Goal: Transaction & Acquisition: Purchase product/service

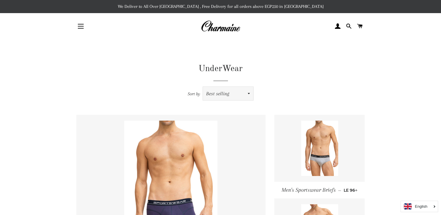
click at [234, 93] on select "Featured Best selling Alphabetically, A-Z Alphabetically, Z-A Price, low to hig…" at bounding box center [228, 93] width 50 height 13
click at [78, 23] on button "Site navigation" at bounding box center [80, 26] width 15 height 15
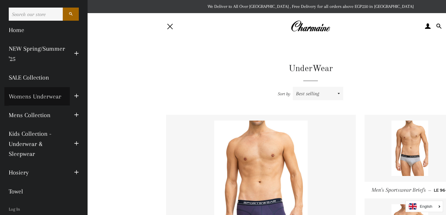
click at [55, 95] on link "Womens Underwear" at bounding box center [36, 96] width 65 height 19
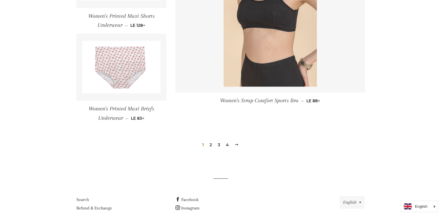
scroll to position [872, 0]
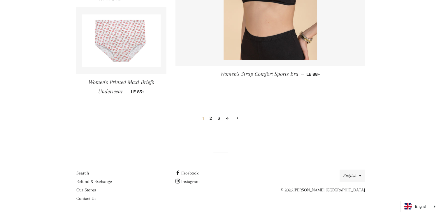
click at [212, 116] on link "2" at bounding box center [210, 118] width 7 height 9
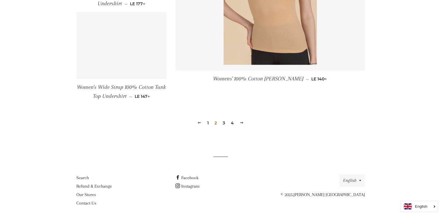
scroll to position [861, 0]
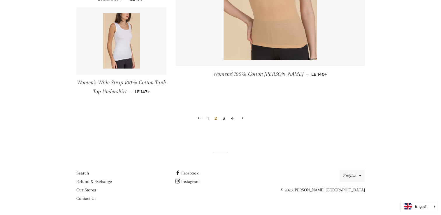
click at [224, 118] on link "3" at bounding box center [223, 118] width 7 height 9
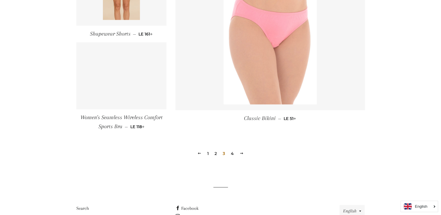
scroll to position [859, 0]
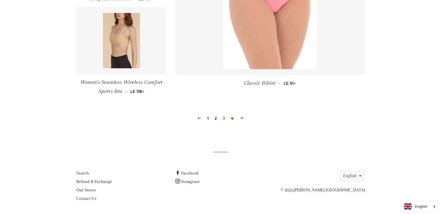
click at [232, 118] on link "4" at bounding box center [233, 118] width 8 height 9
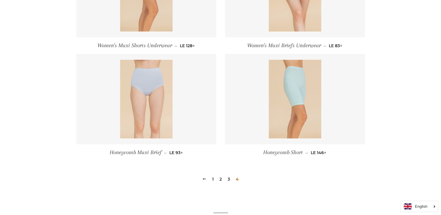
scroll to position [334, 0]
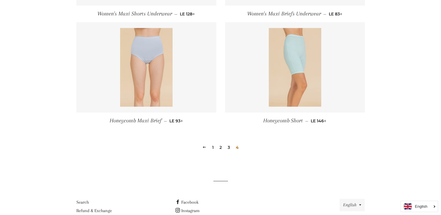
click at [229, 147] on link "3" at bounding box center [228, 147] width 7 height 9
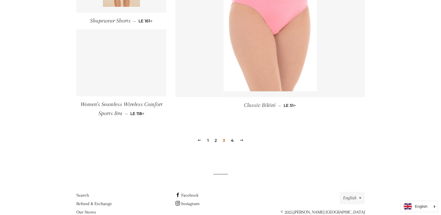
scroll to position [859, 0]
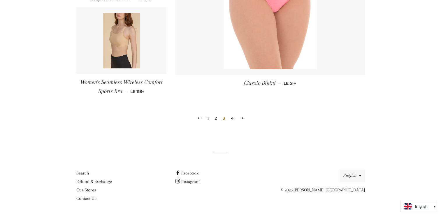
click at [216, 117] on link "2" at bounding box center [215, 118] width 7 height 9
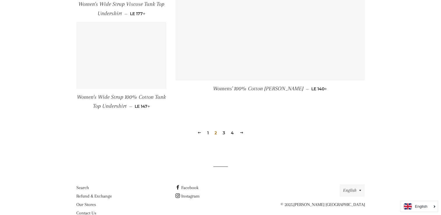
scroll to position [861, 0]
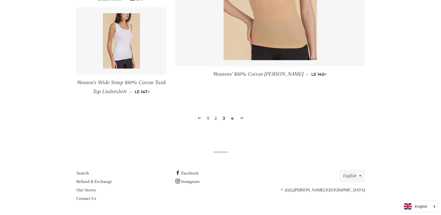
click at [206, 117] on link "1" at bounding box center [208, 118] width 6 height 9
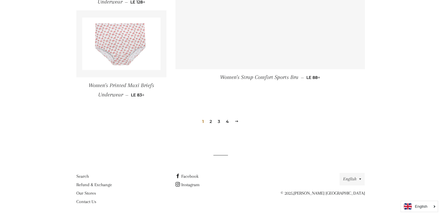
scroll to position [872, 0]
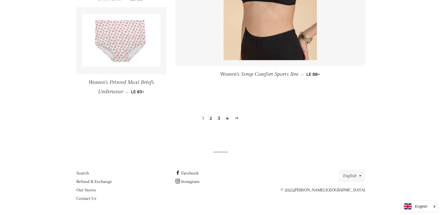
click at [227, 117] on link "4" at bounding box center [228, 118] width 8 height 9
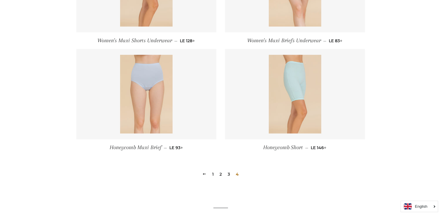
scroll to position [363, 0]
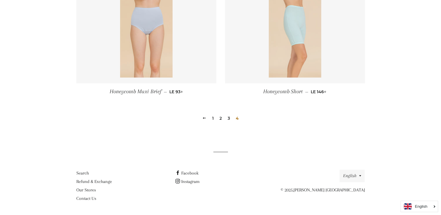
click at [303, 44] on img at bounding box center [295, 38] width 52 height 79
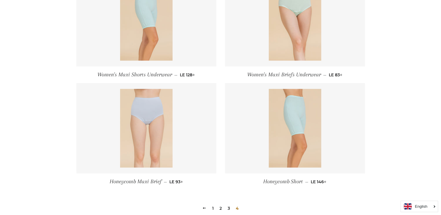
scroll to position [218, 0]
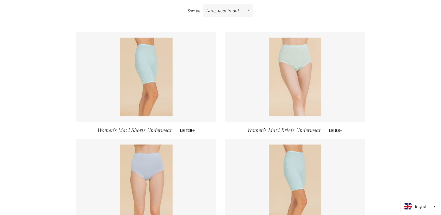
click at [301, 71] on img at bounding box center [295, 77] width 52 height 79
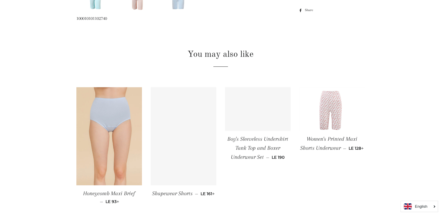
scroll to position [379, 0]
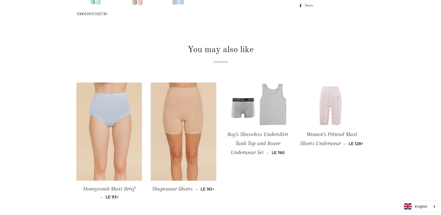
click at [332, 104] on img at bounding box center [333, 105] width 66 height 44
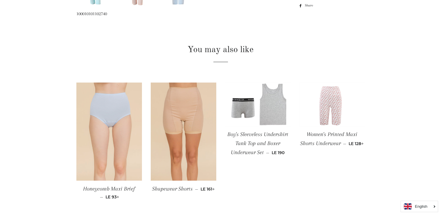
click at [118, 102] on img at bounding box center [109, 132] width 66 height 99
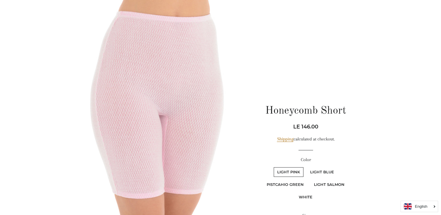
scroll to position [87, 0]
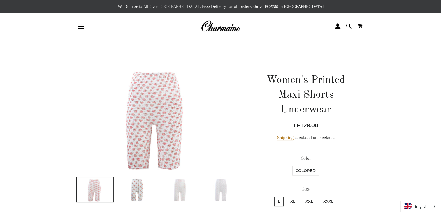
click at [141, 188] on img at bounding box center [137, 190] width 37 height 24
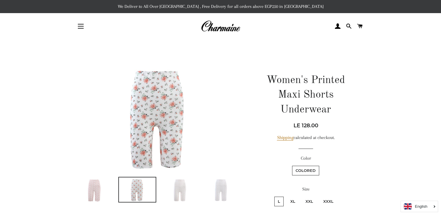
click at [183, 188] on img at bounding box center [179, 190] width 37 height 24
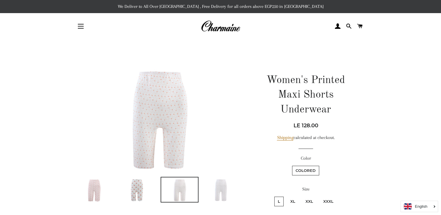
click at [222, 186] on img at bounding box center [222, 190] width 37 height 24
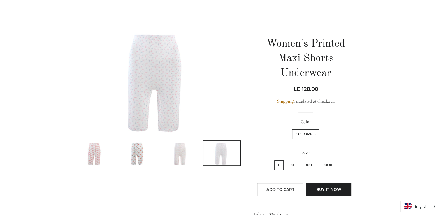
scroll to position [87, 0]
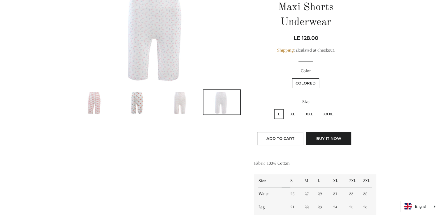
click at [330, 109] on label "XXXL" at bounding box center [328, 114] width 17 height 10
click at [319, 108] on input "XXXL" at bounding box center [319, 108] width 0 height 0
radio input "true"
click at [293, 109] on label "XL" at bounding box center [293, 114] width 12 height 10
click at [286, 108] on input "XL" at bounding box center [286, 108] width 0 height 0
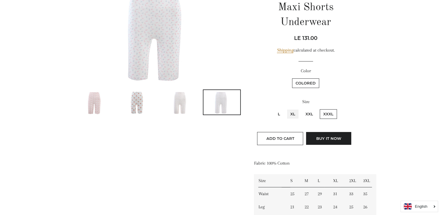
radio input "true"
click at [308, 109] on label "XXL" at bounding box center [309, 114] width 15 height 10
click at [302, 108] on input "XXL" at bounding box center [301, 108] width 0 height 0
radio input "true"
click at [327, 109] on label "XXXL" at bounding box center [328, 114] width 17 height 10
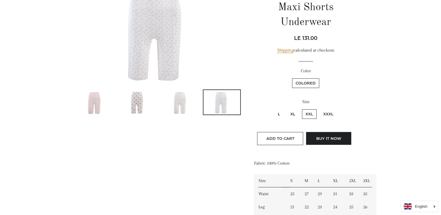
click at [319, 108] on input "XXXL" at bounding box center [319, 108] width 0 height 0
radio input "true"
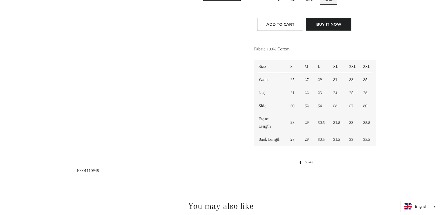
scroll to position [204, 0]
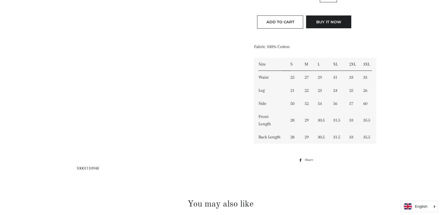
click at [315, 84] on td "23" at bounding box center [322, 90] width 16 height 13
drag, startPoint x: 312, startPoint y: 76, endPoint x: 274, endPoint y: 74, distance: 37.7
click at [274, 84] on td "Leg" at bounding box center [270, 90] width 32 height 13
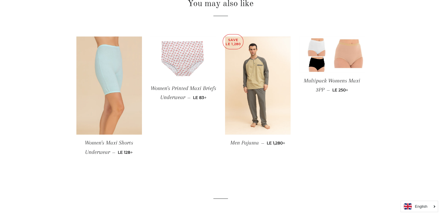
scroll to position [408, 0]
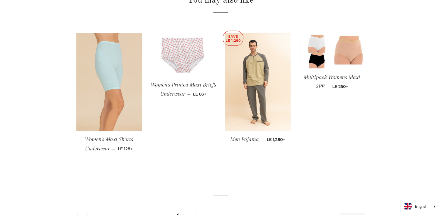
click at [180, 35] on img at bounding box center [184, 55] width 66 height 44
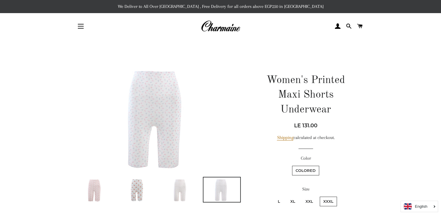
scroll to position [146, 0]
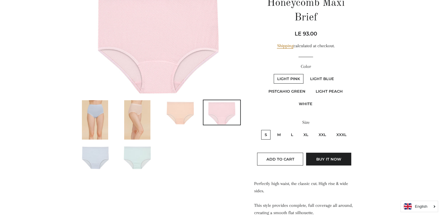
scroll to position [87, 0]
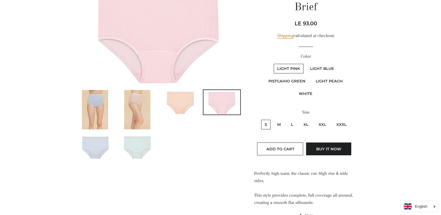
click at [147, 143] on img at bounding box center [137, 147] width 37 height 24
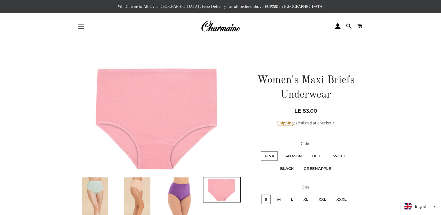
scroll to position [58, 0]
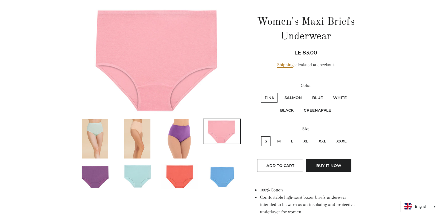
click at [219, 177] on img at bounding box center [222, 176] width 37 height 24
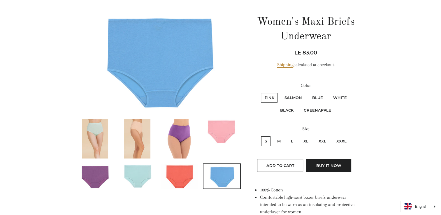
click at [184, 173] on img at bounding box center [179, 176] width 37 height 24
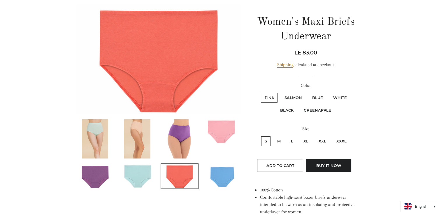
click at [143, 167] on img at bounding box center [137, 176] width 37 height 24
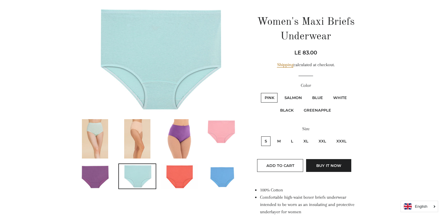
click at [95, 177] on img at bounding box center [95, 176] width 37 height 24
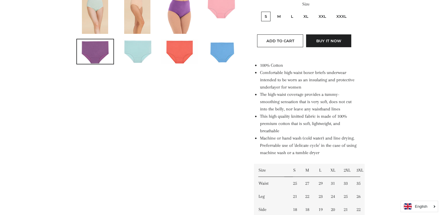
scroll to position [292, 0]
